Goal: Task Accomplishment & Management: Manage account settings

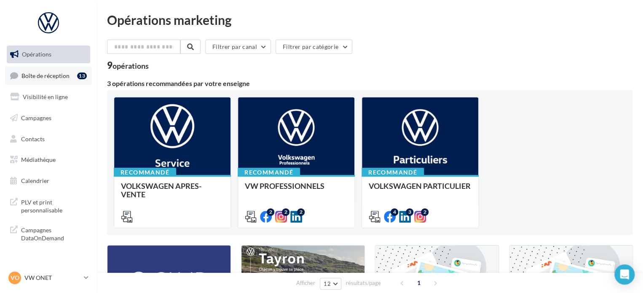
click at [57, 74] on span "Boîte de réception" at bounding box center [45, 75] width 48 height 7
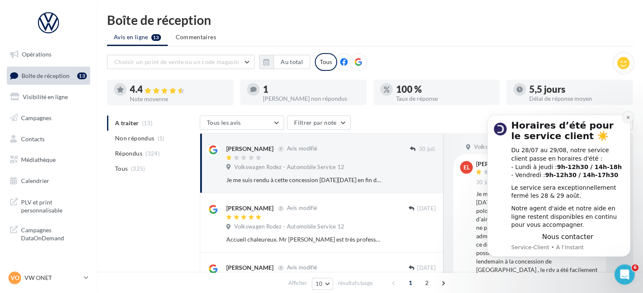
click at [629, 118] on icon "Dismiss notification" at bounding box center [628, 117] width 5 height 5
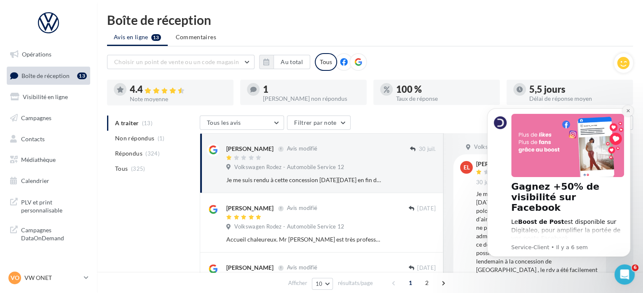
click at [628, 112] on icon "Dismiss notification" at bounding box center [628, 110] width 5 height 5
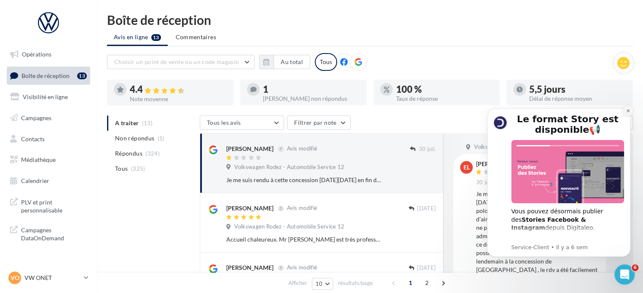
click at [630, 114] on button "Dismiss notification" at bounding box center [628, 110] width 11 height 11
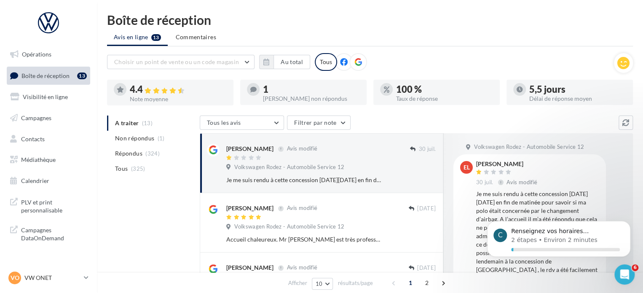
scroll to position [42, 0]
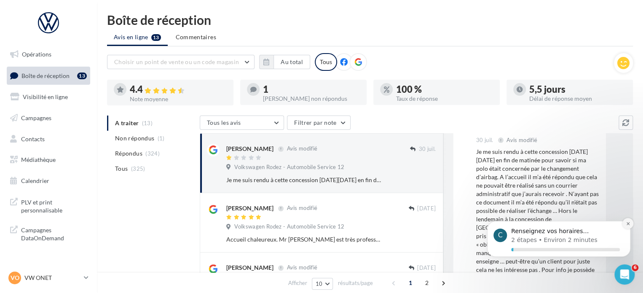
click at [626, 221] on icon "Dismiss notification" at bounding box center [628, 223] width 5 height 5
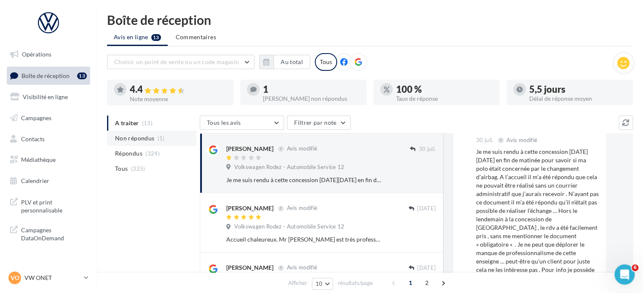
click at [138, 138] on span "Non répondus" at bounding box center [134, 138] width 39 height 8
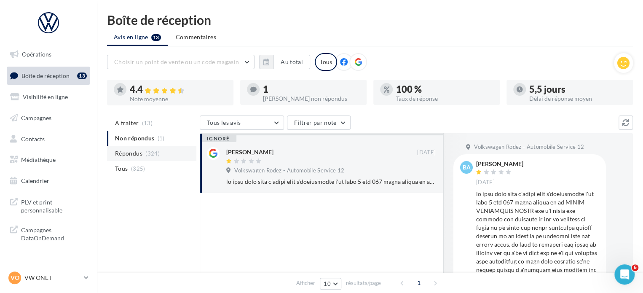
click at [131, 153] on span "Répondus" at bounding box center [128, 153] width 27 height 8
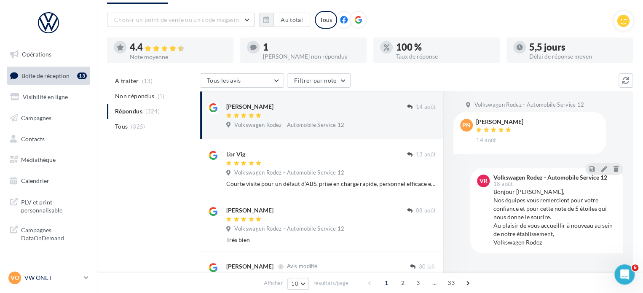
click at [79, 278] on p "VW ONET" at bounding box center [52, 278] width 56 height 8
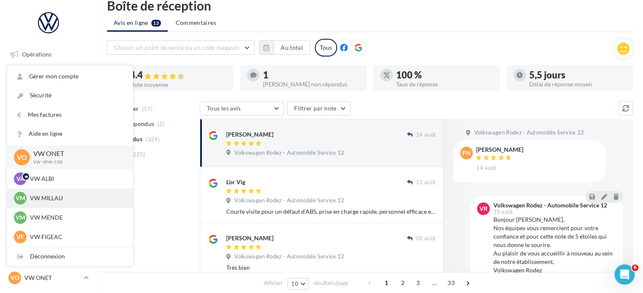
scroll to position [0, 0]
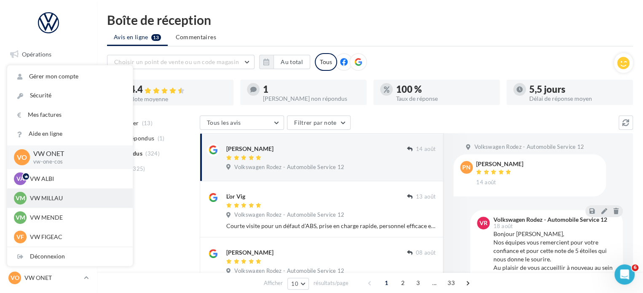
click at [71, 198] on p "VW MILLAU" at bounding box center [76, 198] width 93 height 8
